Goal: Information Seeking & Learning: Learn about a topic

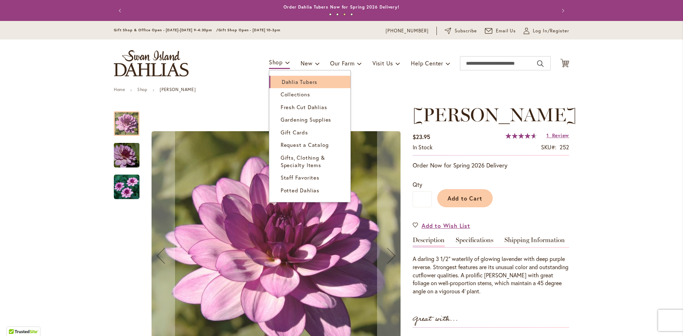
click at [284, 79] on span "Dahlia Tubers" at bounding box center [300, 81] width 36 height 7
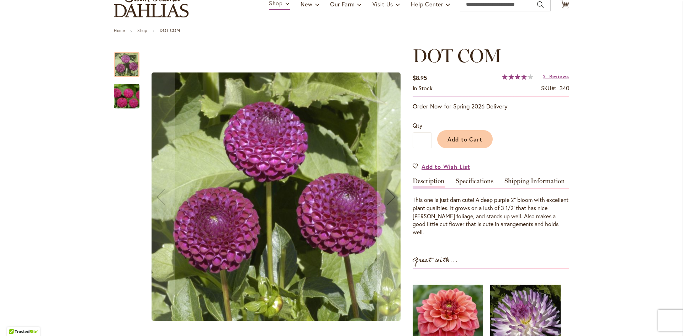
scroll to position [142, 0]
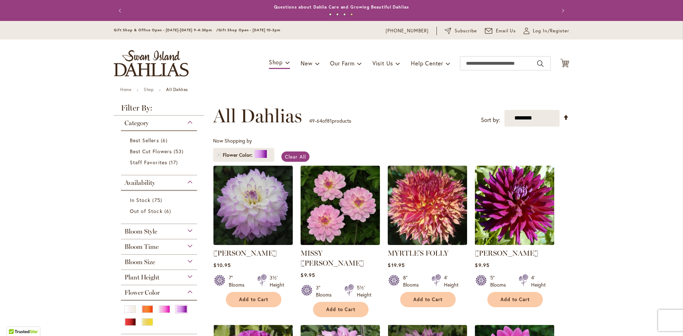
scroll to position [498, 0]
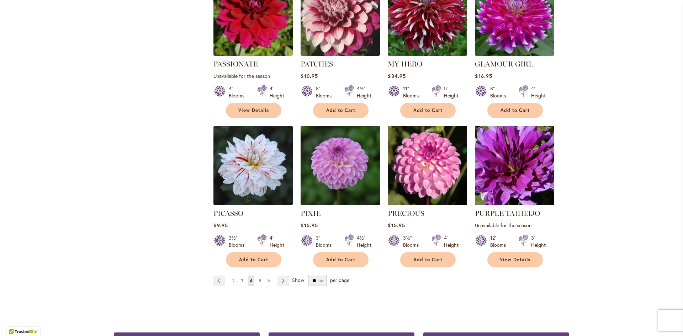
click at [258, 278] on span "5" at bounding box center [259, 280] width 2 height 5
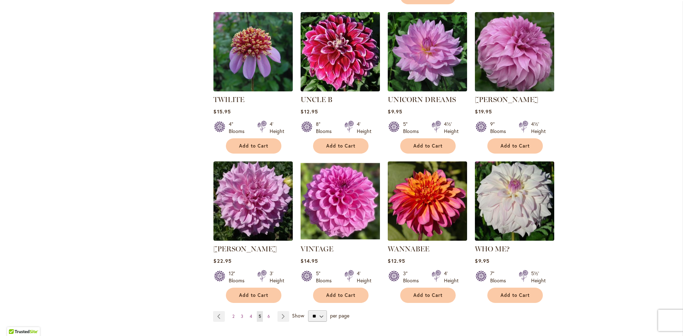
scroll to position [498, 0]
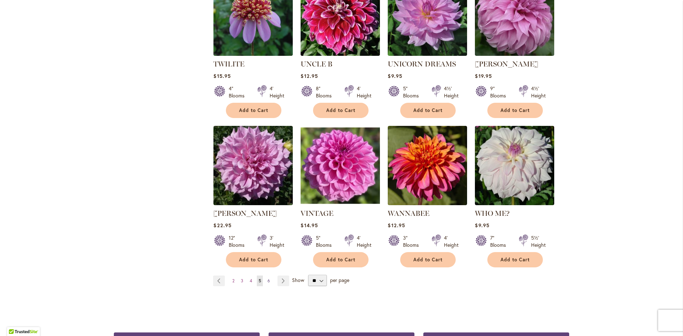
click at [266, 276] on link "Page 6" at bounding box center [269, 281] width 6 height 11
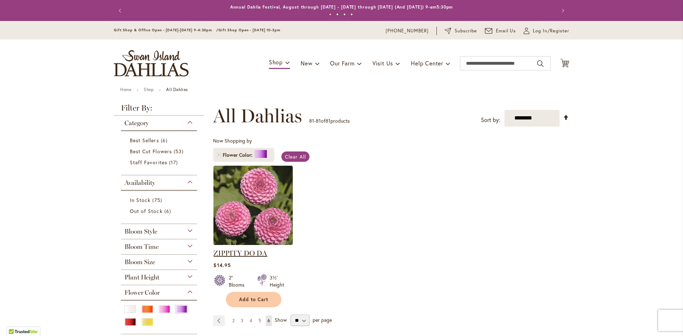
click at [252, 253] on link "ZIPPITY DO DA" at bounding box center [240, 253] width 54 height 9
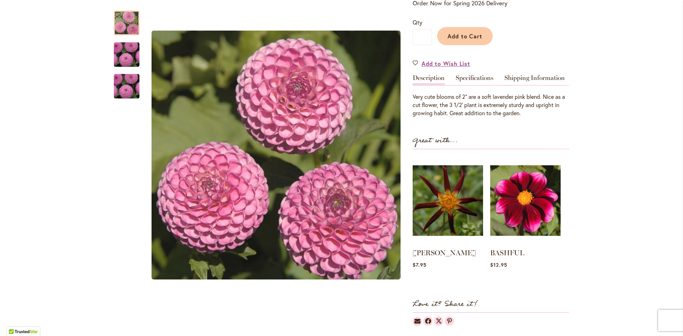
scroll to position [213, 0]
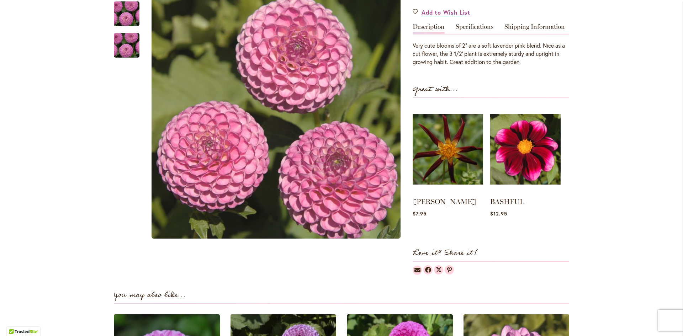
drag, startPoint x: 148, startPoint y: 0, endPoint x: 467, endPoint y: 66, distance: 326.8
click at [467, 66] on div "ZIPPITY DO DA $14.95 In stock SKU 399 Be the first to review this product Order…" at bounding box center [490, 83] width 156 height 384
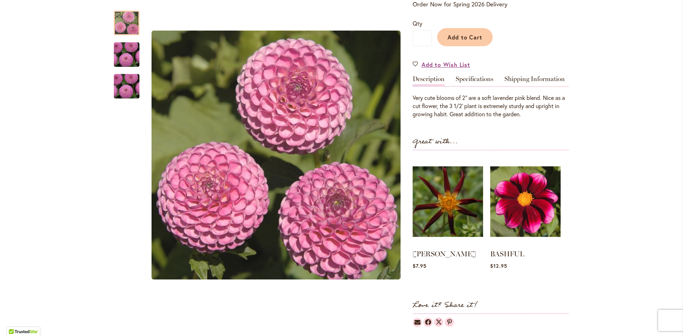
scroll to position [0, 0]
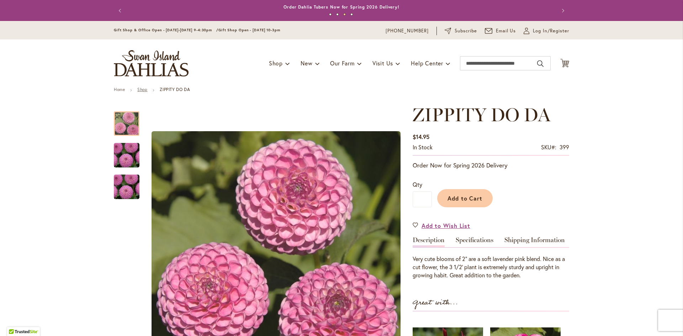
click at [139, 90] on link "Shop" at bounding box center [142, 89] width 10 height 5
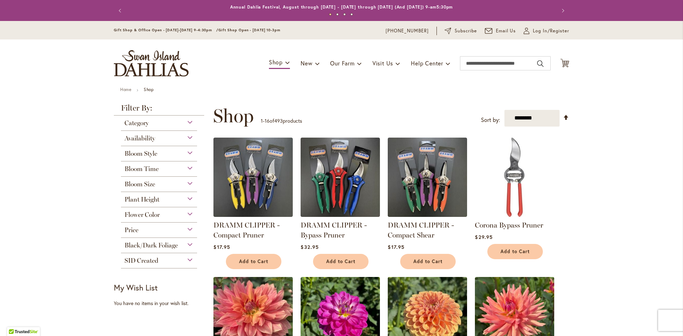
click at [187, 122] on div "Category" at bounding box center [159, 121] width 76 height 11
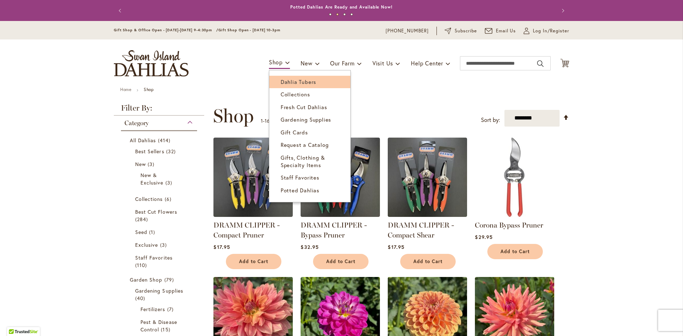
click at [284, 81] on span "Dahlia Tubers" at bounding box center [298, 81] width 36 height 7
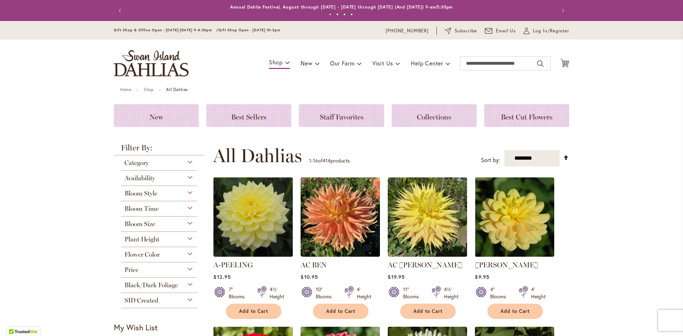
click at [186, 222] on div "Bloom Size" at bounding box center [159, 222] width 76 height 11
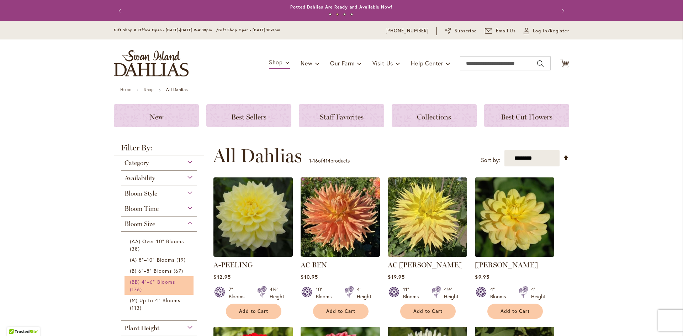
click at [163, 281] on span "(BB) 4"–6" Blooms" at bounding box center [152, 281] width 45 height 7
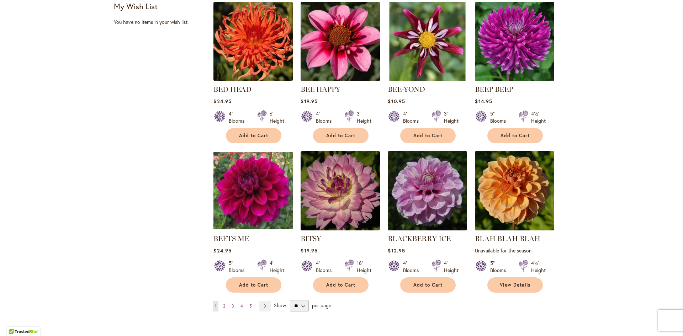
scroll to position [462, 0]
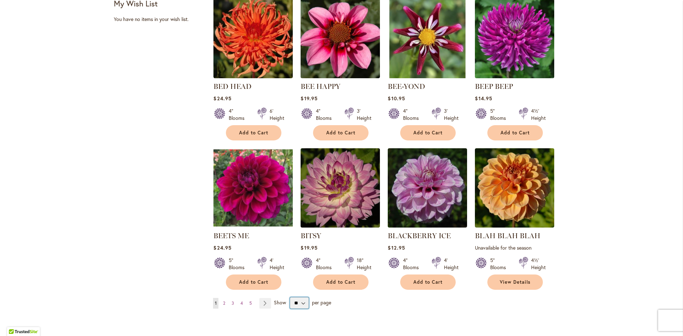
click at [300, 303] on select "** ** ** **" at bounding box center [299, 302] width 19 height 11
select select "**"
click at [290, 297] on select "** ** ** **" at bounding box center [299, 302] width 19 height 11
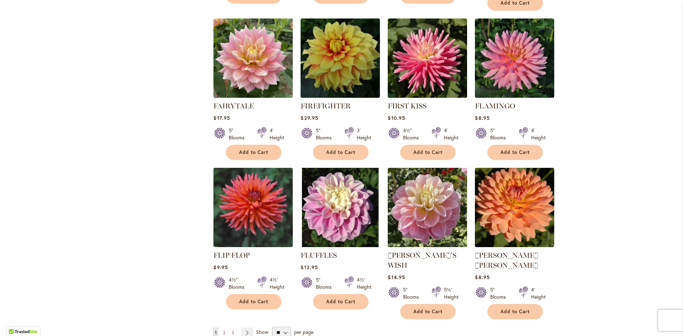
scroll to position [2350, 0]
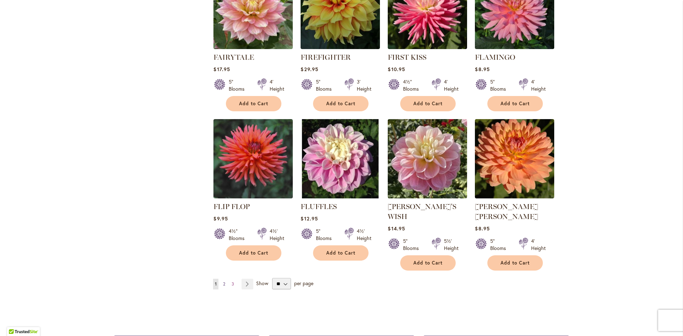
click at [223, 281] on span "2" at bounding box center [224, 283] width 2 height 5
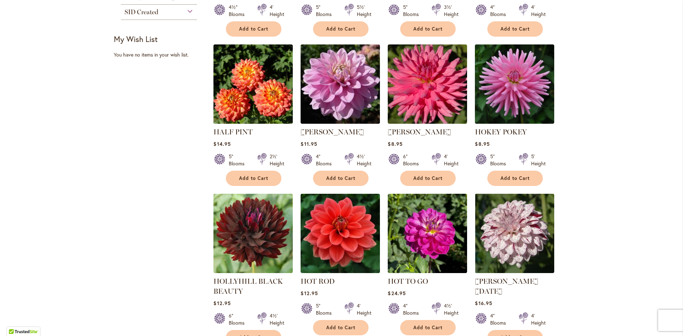
scroll to position [178, 0]
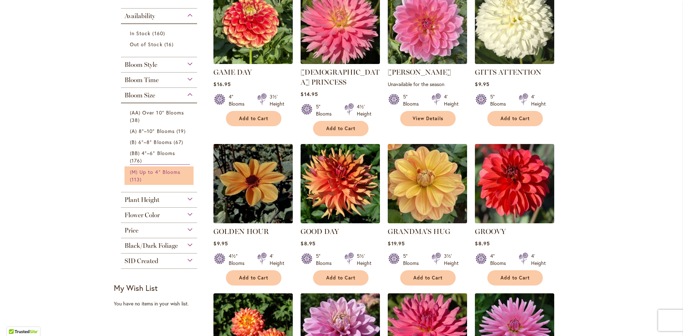
click at [155, 171] on span "(M) Up to 4" Blooms" at bounding box center [155, 172] width 50 height 7
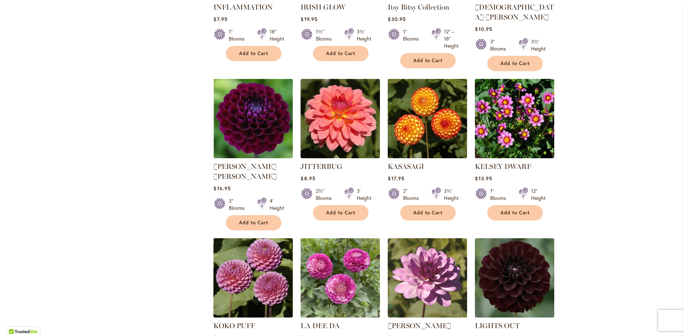
scroll to position [2279, 0]
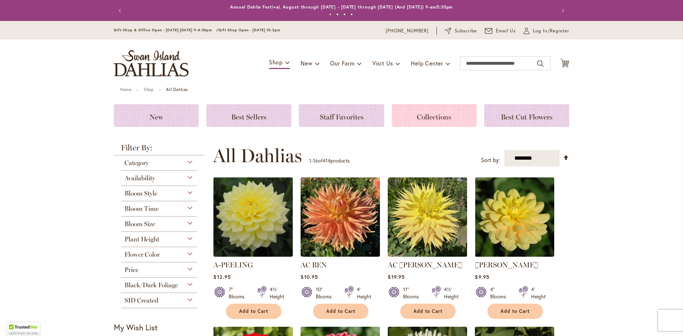
click at [420, 115] on span "Collections" at bounding box center [434, 117] width 34 height 9
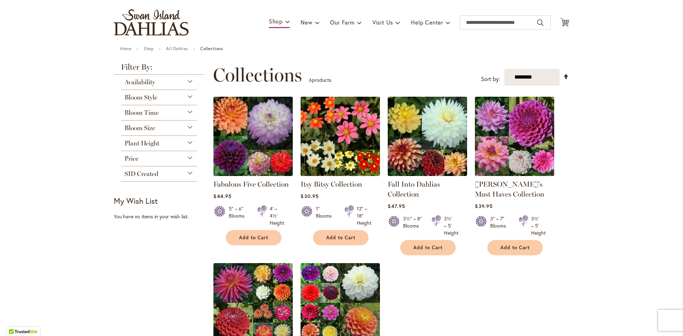
scroll to position [36, 0]
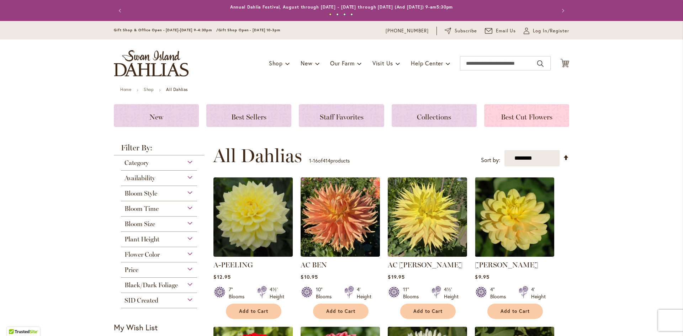
click at [528, 117] on span "Best Cut Flowers" at bounding box center [527, 117] width 52 height 9
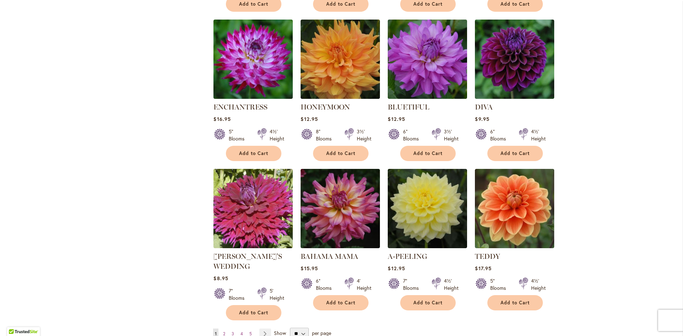
scroll to position [462, 0]
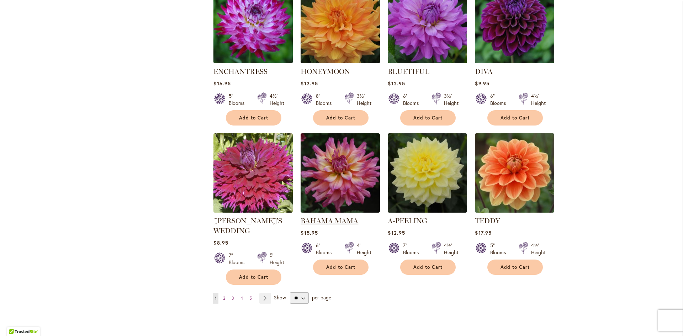
click at [321, 218] on link "BAHAMA MAMA" at bounding box center [329, 221] width 58 height 9
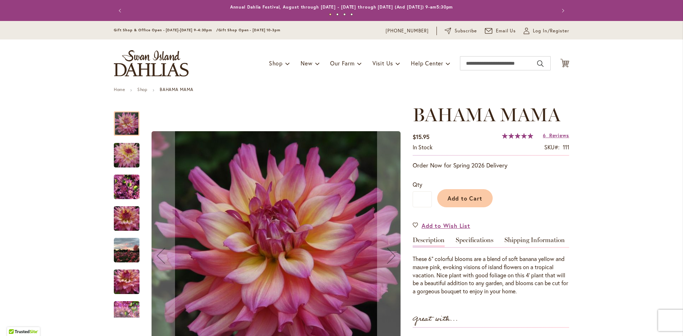
click at [123, 157] on img "Bahama Mama" at bounding box center [126, 155] width 51 height 34
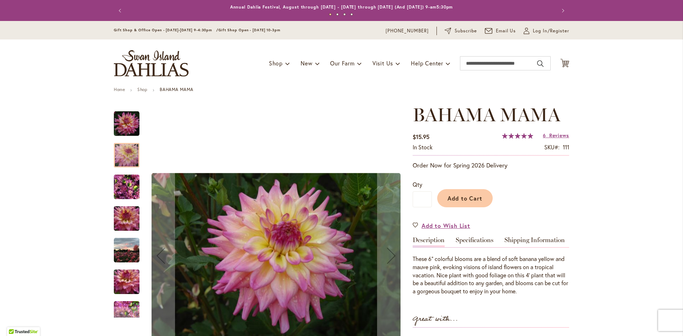
click at [124, 194] on img "Bahama Mama" at bounding box center [127, 187] width 26 height 34
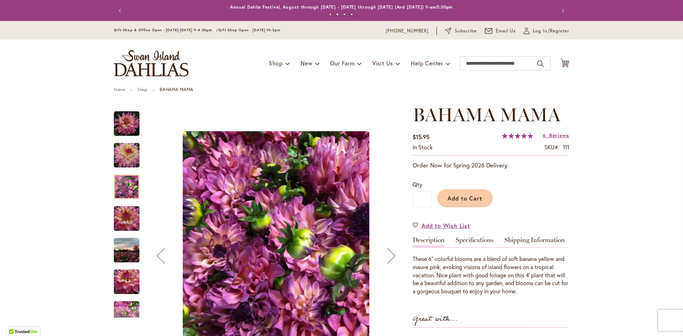
click at [128, 223] on img "Bahama Mama" at bounding box center [126, 219] width 51 height 34
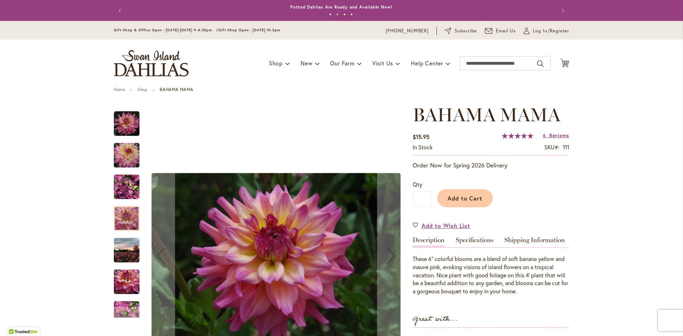
click at [124, 253] on img "Bahama Mama" at bounding box center [127, 250] width 26 height 26
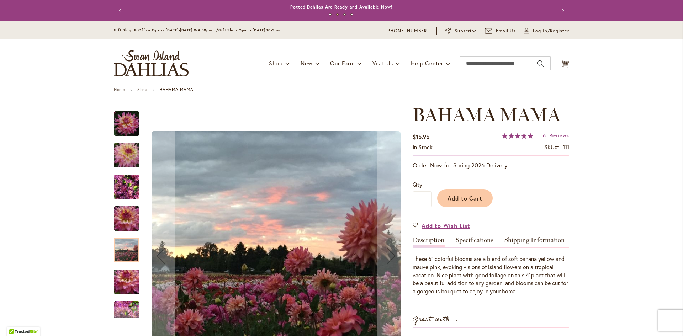
click at [125, 277] on img "Bahama Mama" at bounding box center [126, 282] width 51 height 34
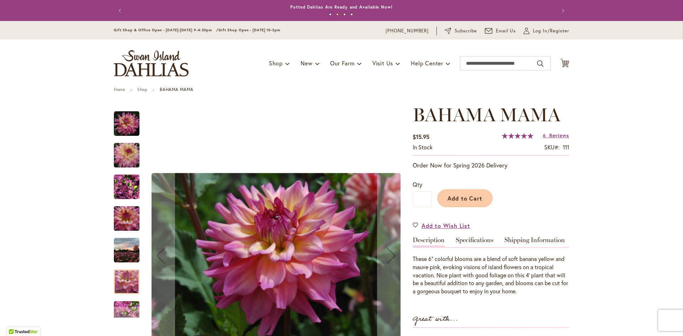
click at [125, 250] on img "Bahama Mama" at bounding box center [127, 250] width 26 height 26
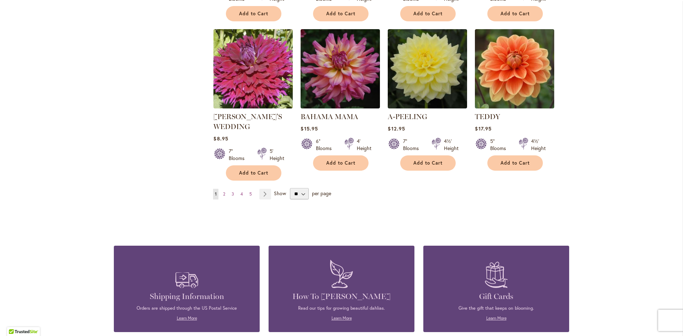
scroll to position [569, 0]
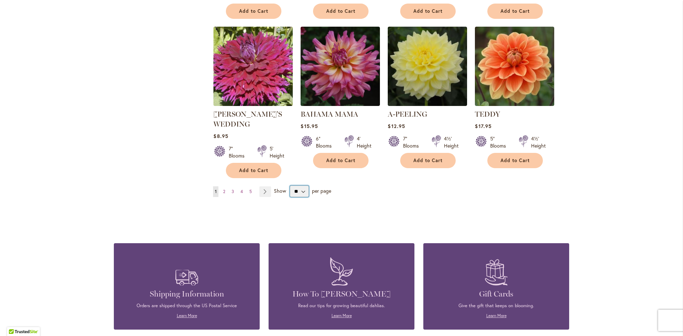
click at [301, 188] on select "** ** ** **" at bounding box center [299, 191] width 19 height 11
select select "**"
click at [290, 186] on select "** ** ** **" at bounding box center [299, 191] width 19 height 11
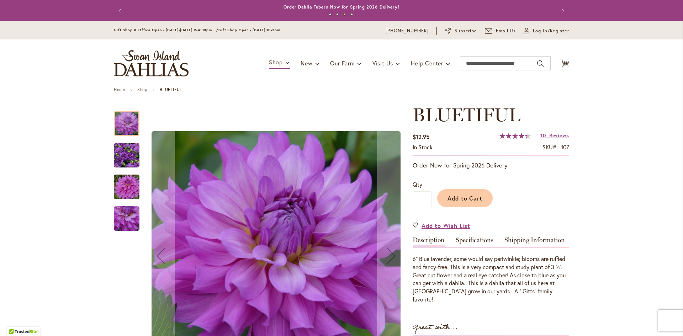
click at [127, 152] on img "Bluetiful" at bounding box center [127, 156] width 26 height 26
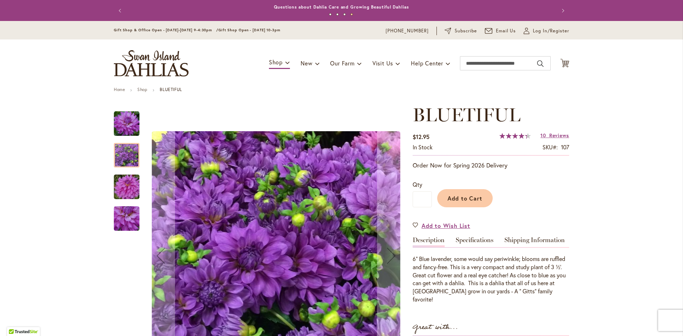
click at [128, 188] on img "Bluetiful" at bounding box center [126, 187] width 51 height 34
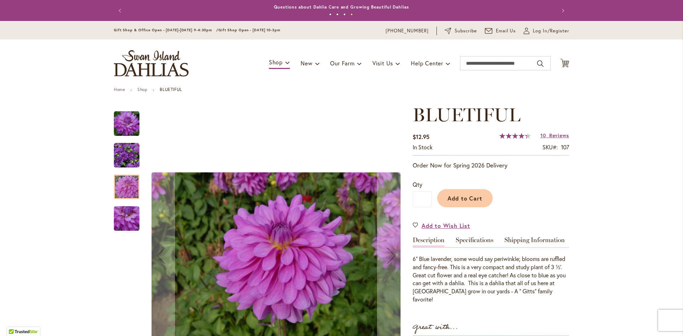
click at [124, 210] on img "Bluetiful" at bounding box center [127, 219] width 26 height 26
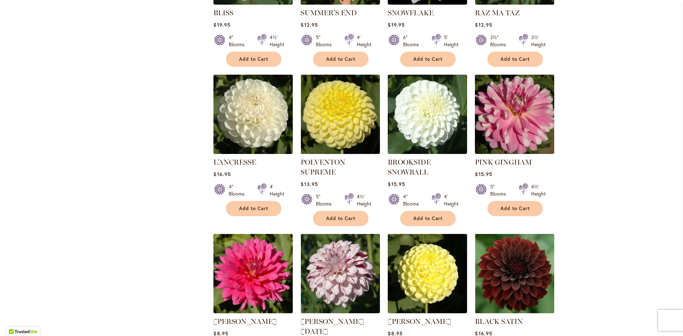
scroll to position [2279, 0]
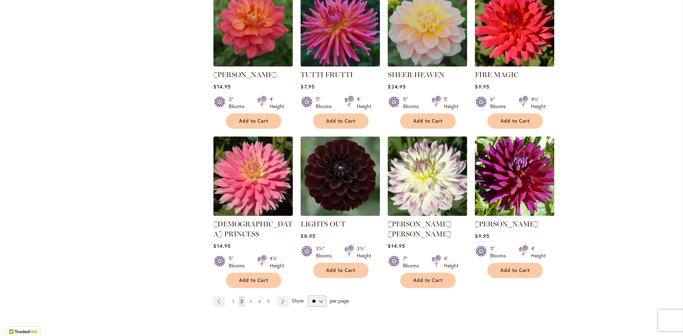
scroll to position [2311, 0]
click at [249, 298] on span "3" at bounding box center [250, 300] width 2 height 5
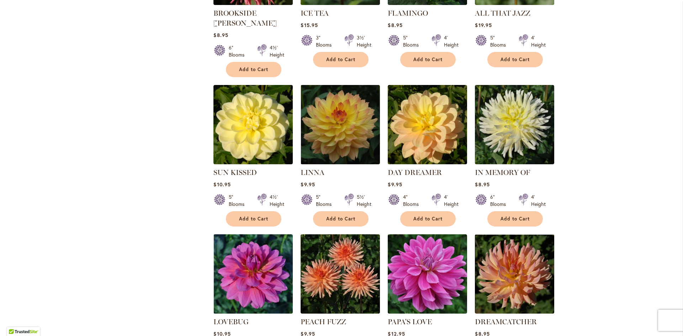
scroll to position [2275, 0]
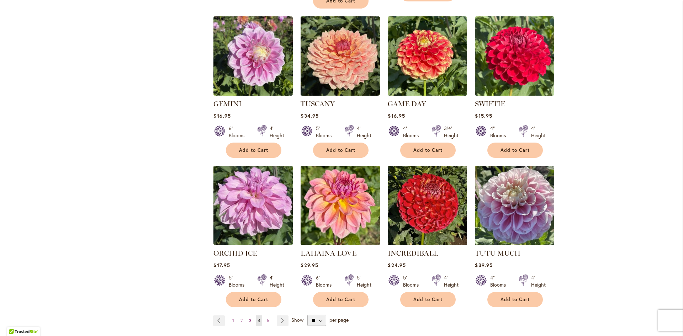
scroll to position [2314, 0]
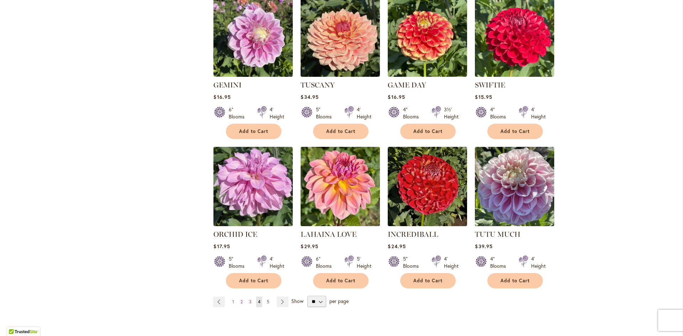
click at [267, 299] on span "5" at bounding box center [268, 301] width 2 height 5
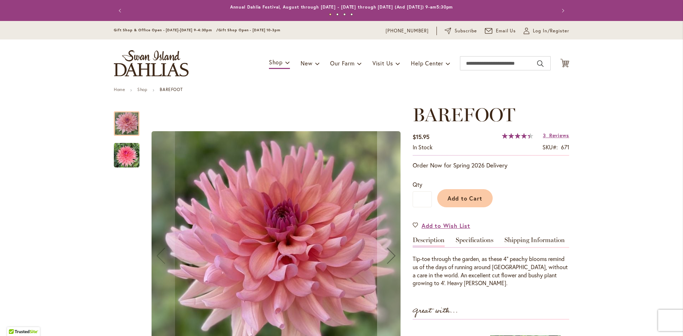
click at [124, 158] on img "BAREFOOT" at bounding box center [127, 156] width 26 height 26
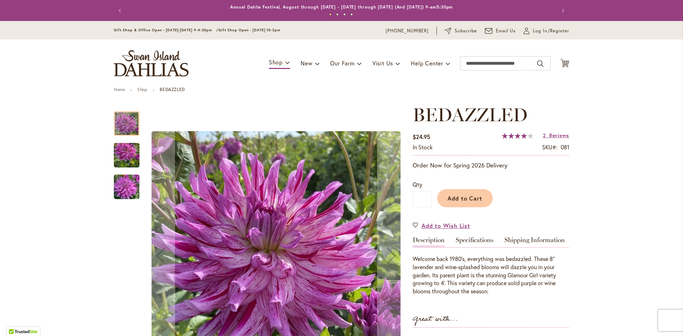
scroll to position [71, 0]
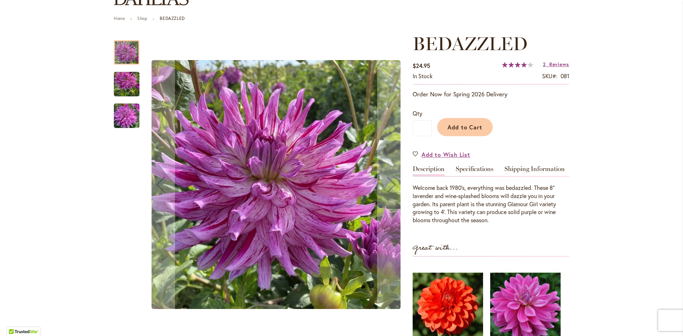
click at [132, 82] on img "Bedazzled" at bounding box center [127, 84] width 26 height 34
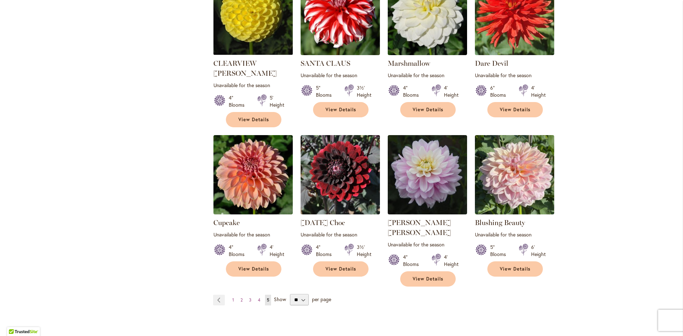
scroll to position [963, 0]
